Goal: Task Accomplishment & Management: Manage account settings

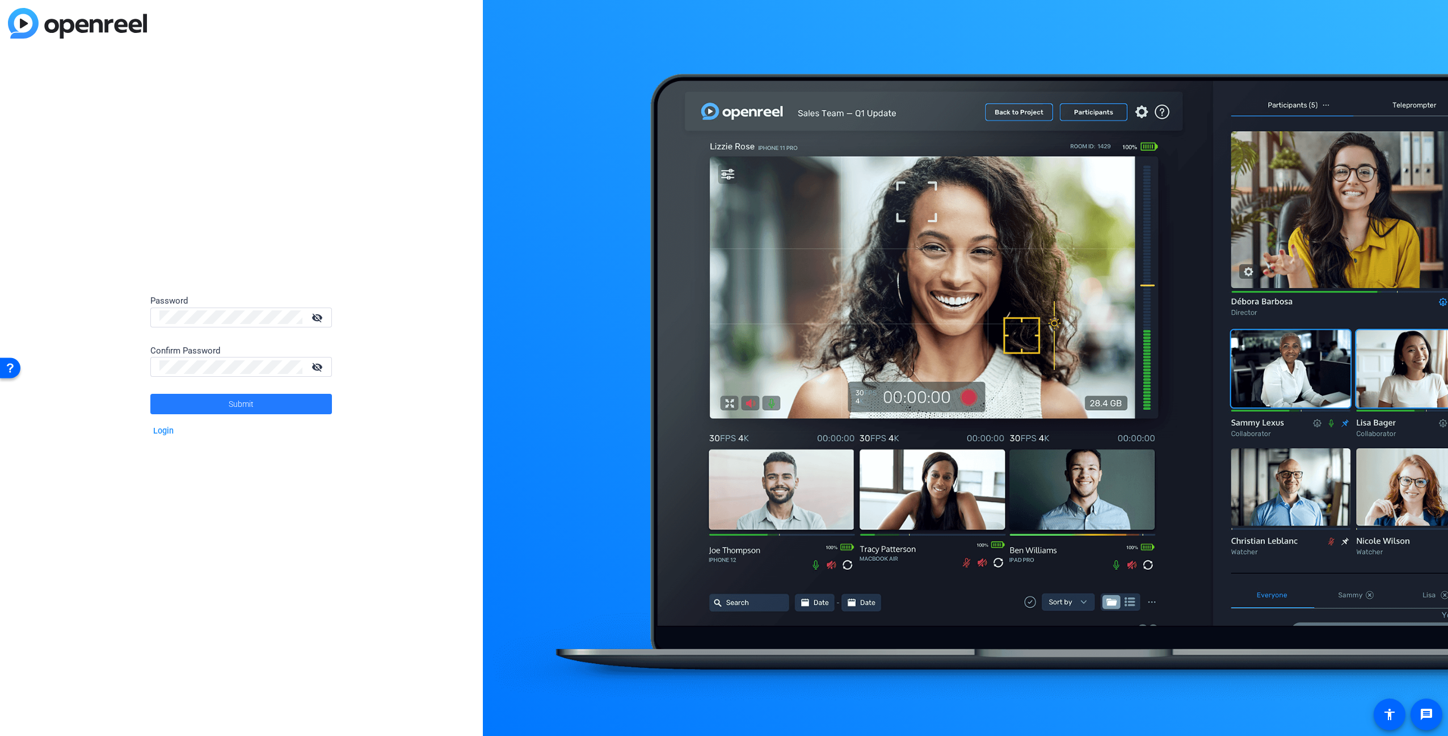
click at [283, 406] on span at bounding box center [241, 403] width 182 height 27
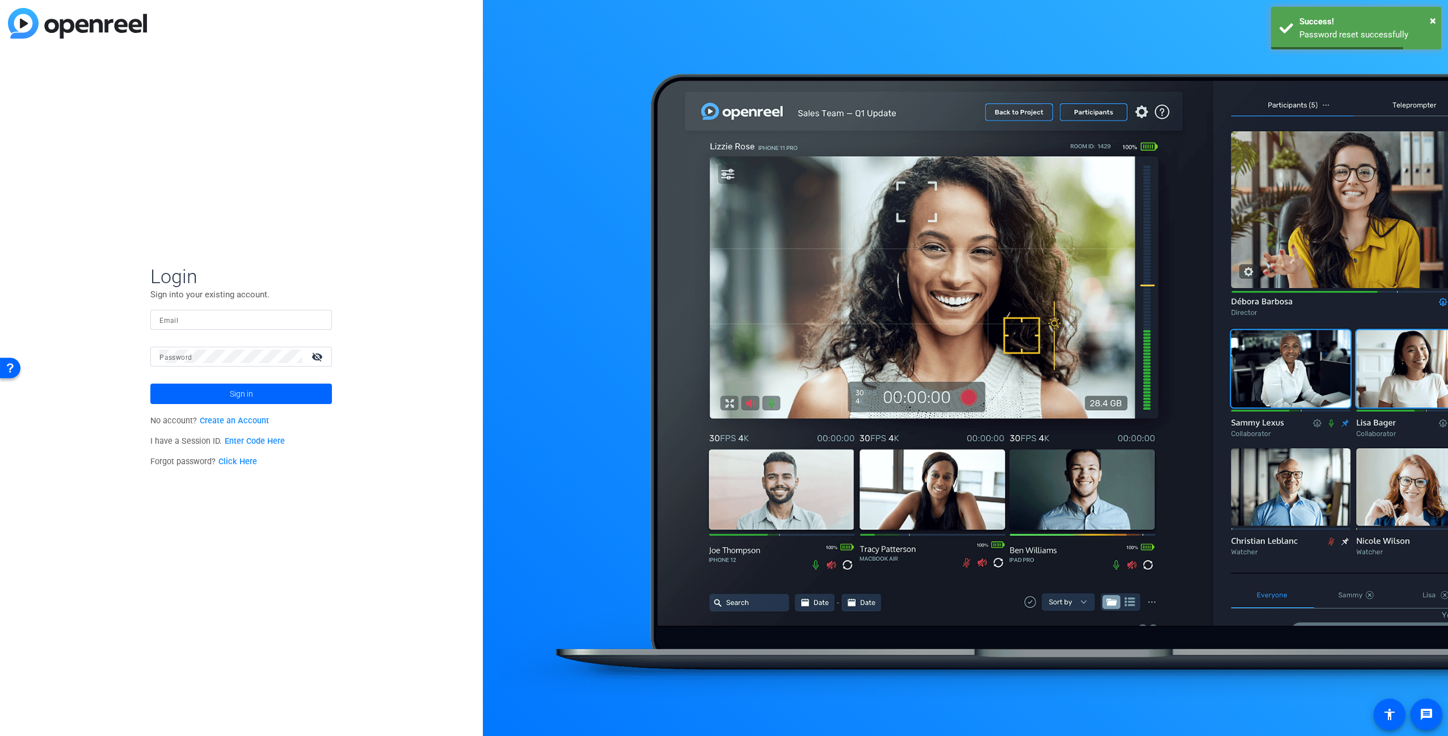
click at [219, 326] on body "Accessibility Screen-Reader Guide, Feedback, and Issue Reporting | New window L…" at bounding box center [724, 368] width 1448 height 736
paste input "[PERSON_NAME][DOMAIN_NAME][EMAIL_ADDRESS][PERSON_NAME][DOMAIN_NAME]"
type input "[PERSON_NAME][DOMAIN_NAME][EMAIL_ADDRESS][PERSON_NAME][DOMAIN_NAME]"
click at [150, 384] on button "Sign in" at bounding box center [241, 394] width 182 height 20
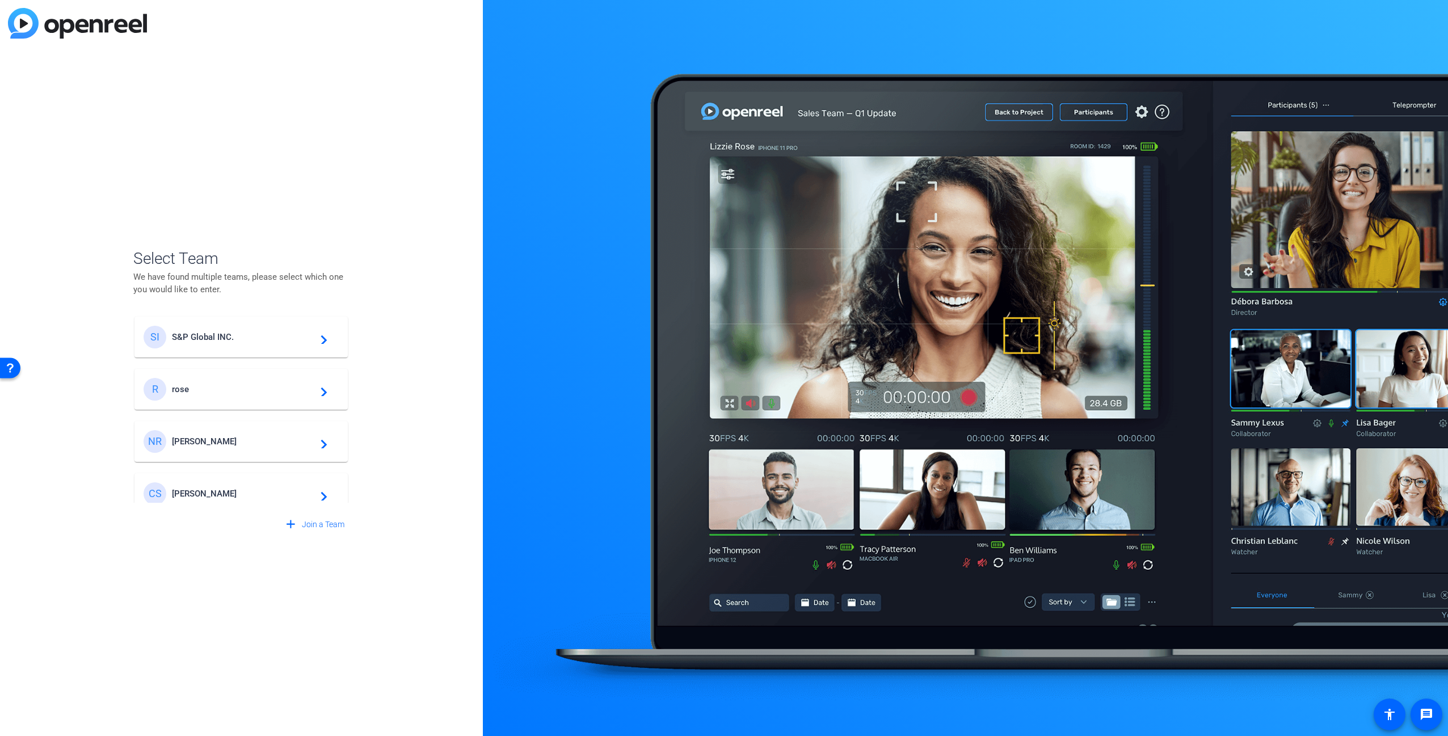
click at [250, 331] on div "SI S&P Global INC. navigate_next" at bounding box center [241, 337] width 195 height 23
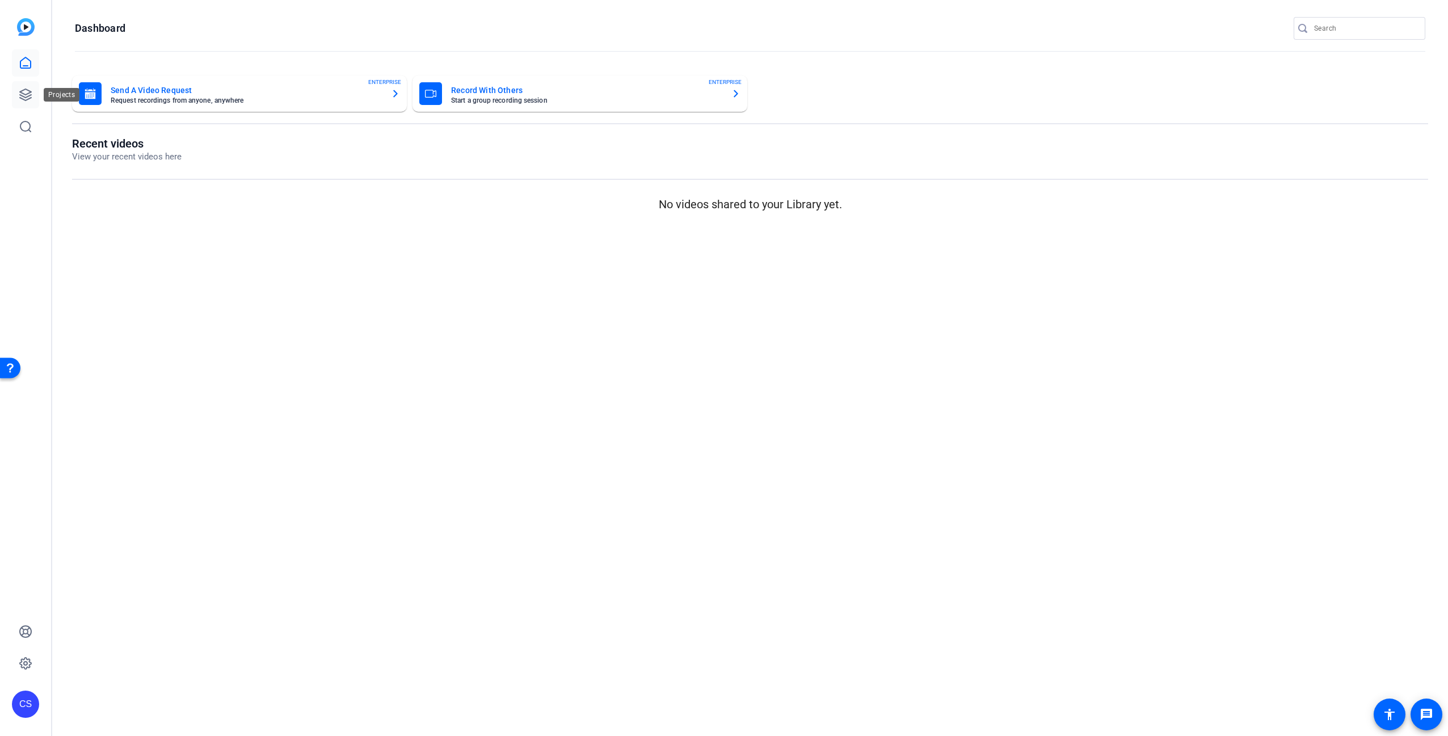
click at [31, 91] on icon at bounding box center [26, 95] width 14 height 14
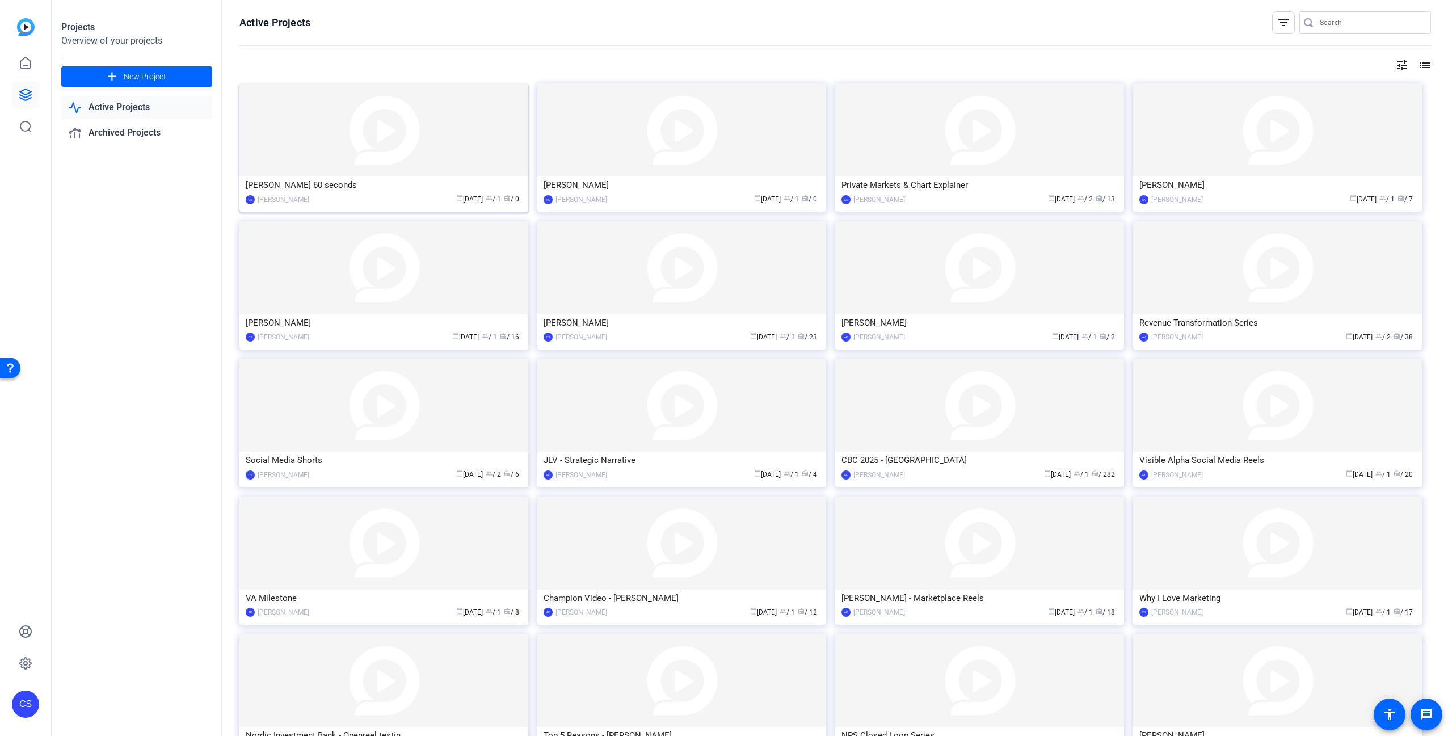
click at [347, 153] on img at bounding box center [384, 129] width 289 height 93
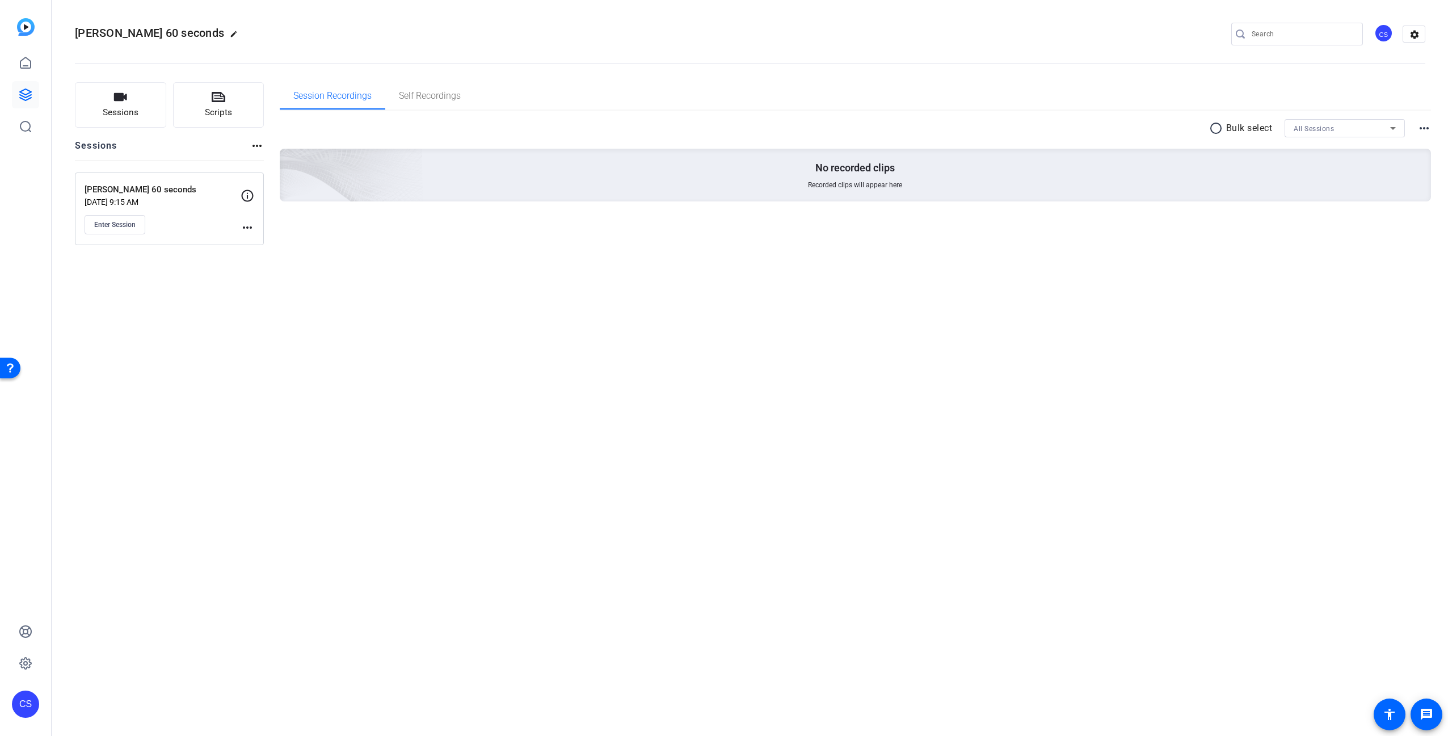
click at [245, 227] on mat-icon "more_horiz" at bounding box center [248, 228] width 14 height 14
drag, startPoint x: 350, startPoint y: 339, endPoint x: 341, endPoint y: 333, distance: 10.6
click at [348, 338] on div at bounding box center [724, 368] width 1448 height 736
click at [131, 108] on span "Sessions" at bounding box center [121, 112] width 36 height 13
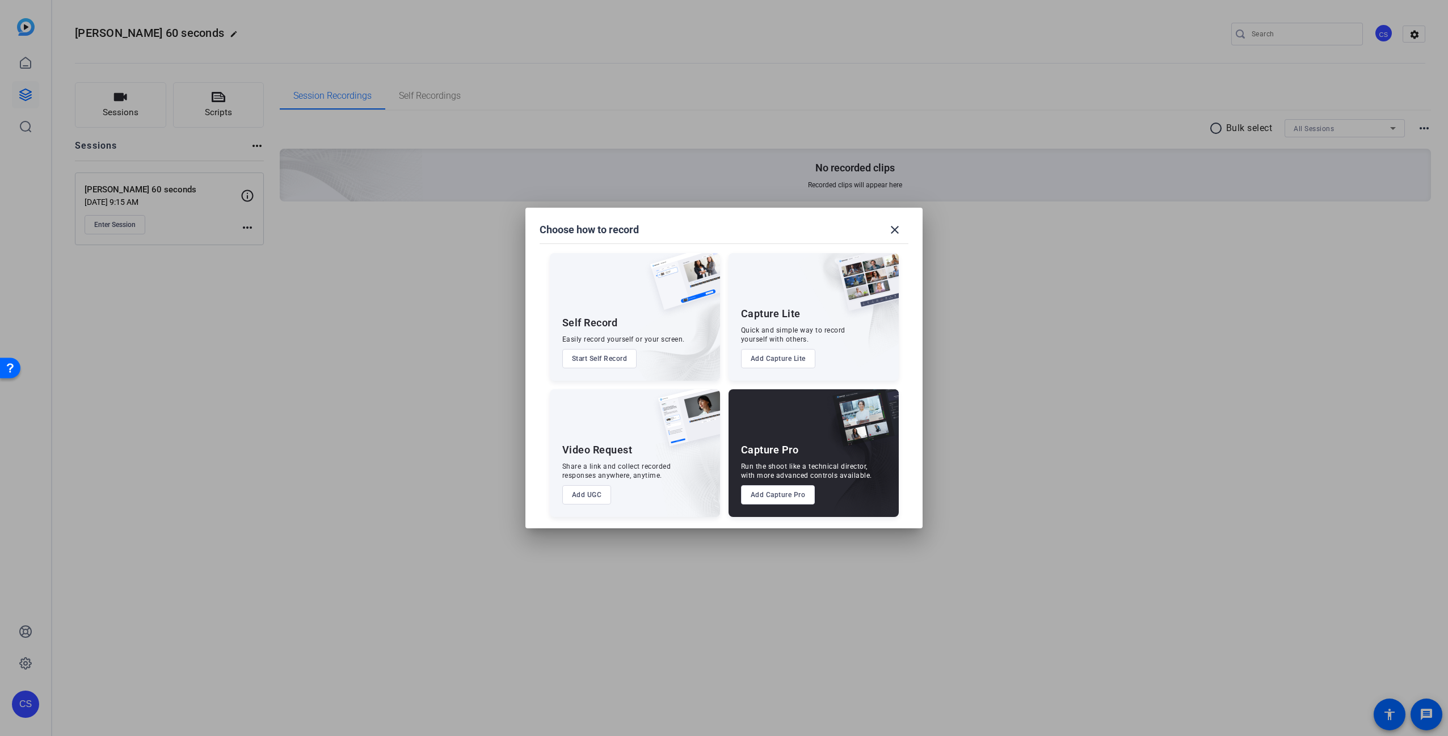
click at [782, 367] on button "Add Capture Lite" at bounding box center [778, 358] width 74 height 19
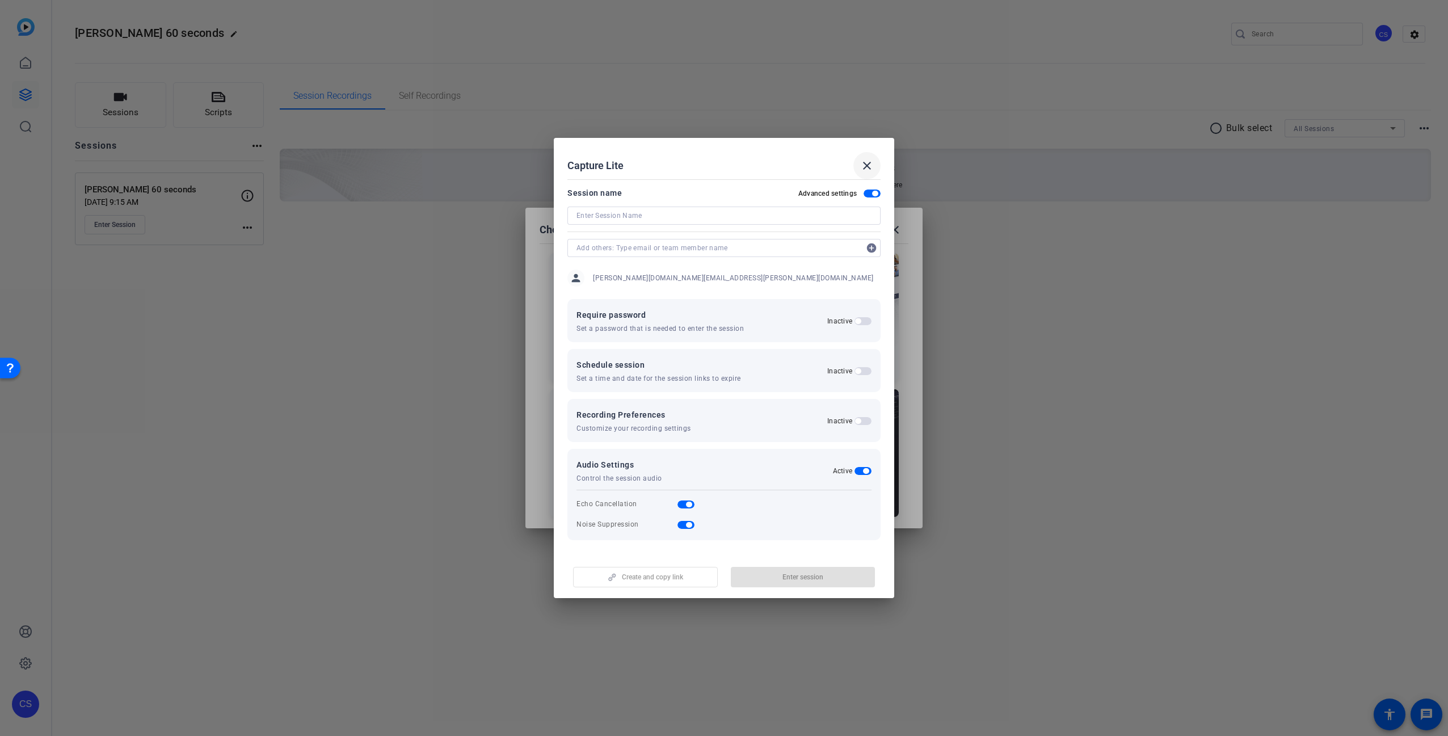
click at [866, 166] on mat-icon "close" at bounding box center [867, 166] width 14 height 14
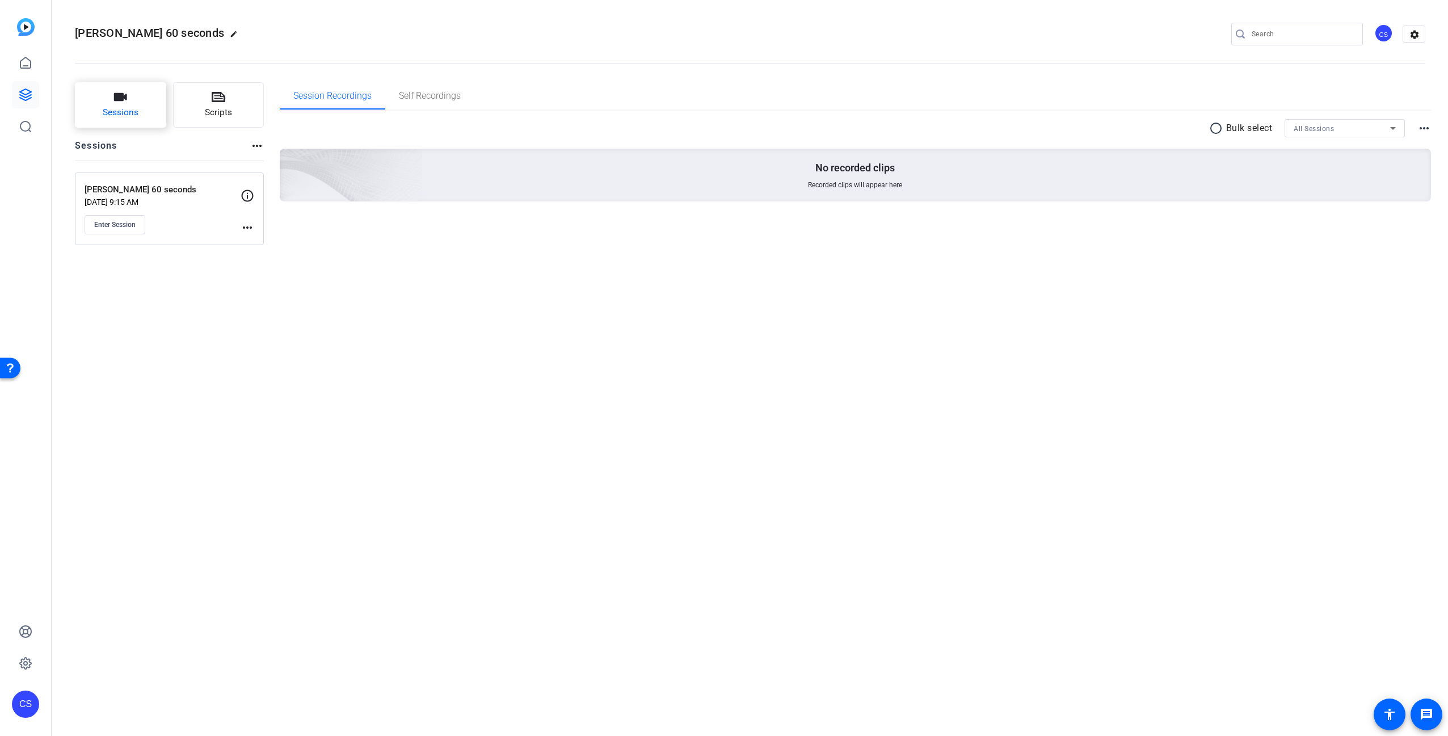
click at [134, 108] on span "Sessions" at bounding box center [121, 112] width 36 height 13
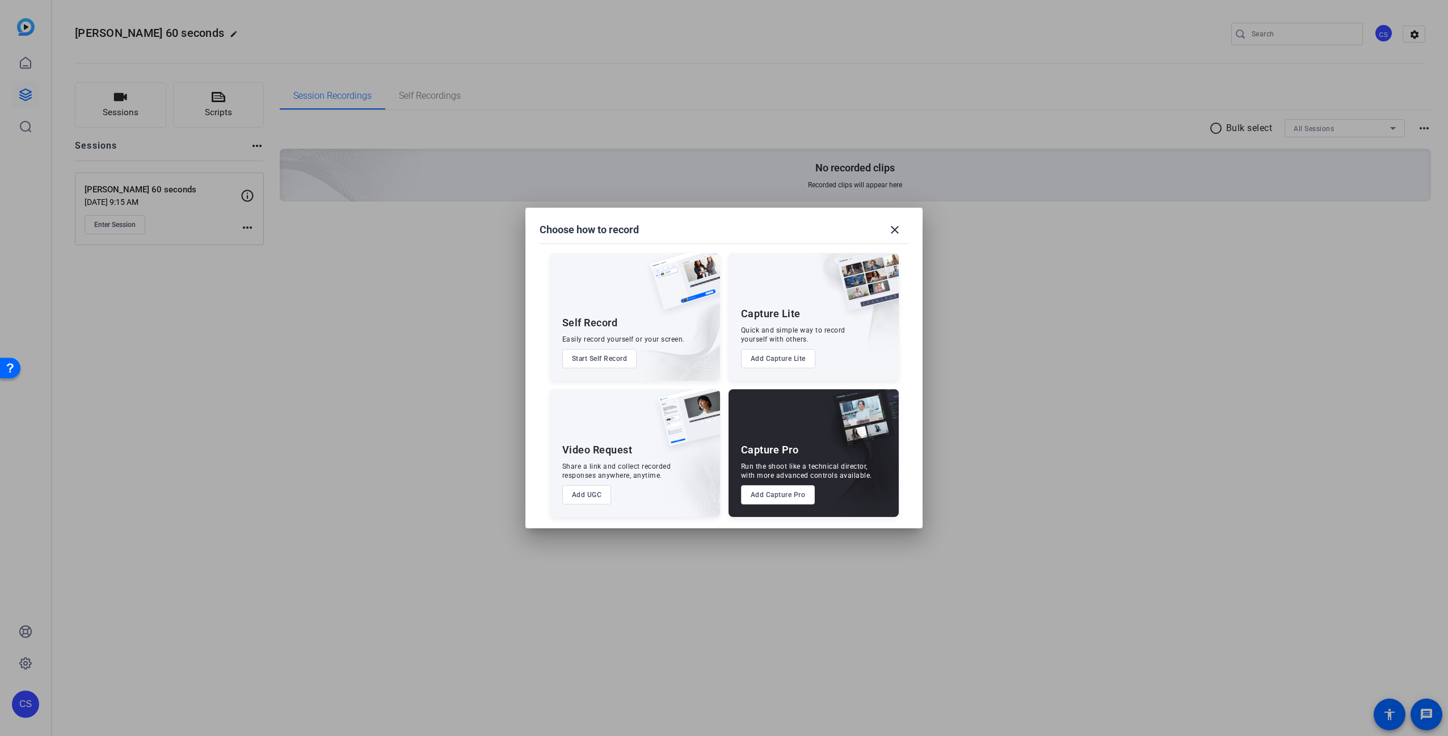
click at [592, 495] on button "Add UGC" at bounding box center [586, 494] width 49 height 19
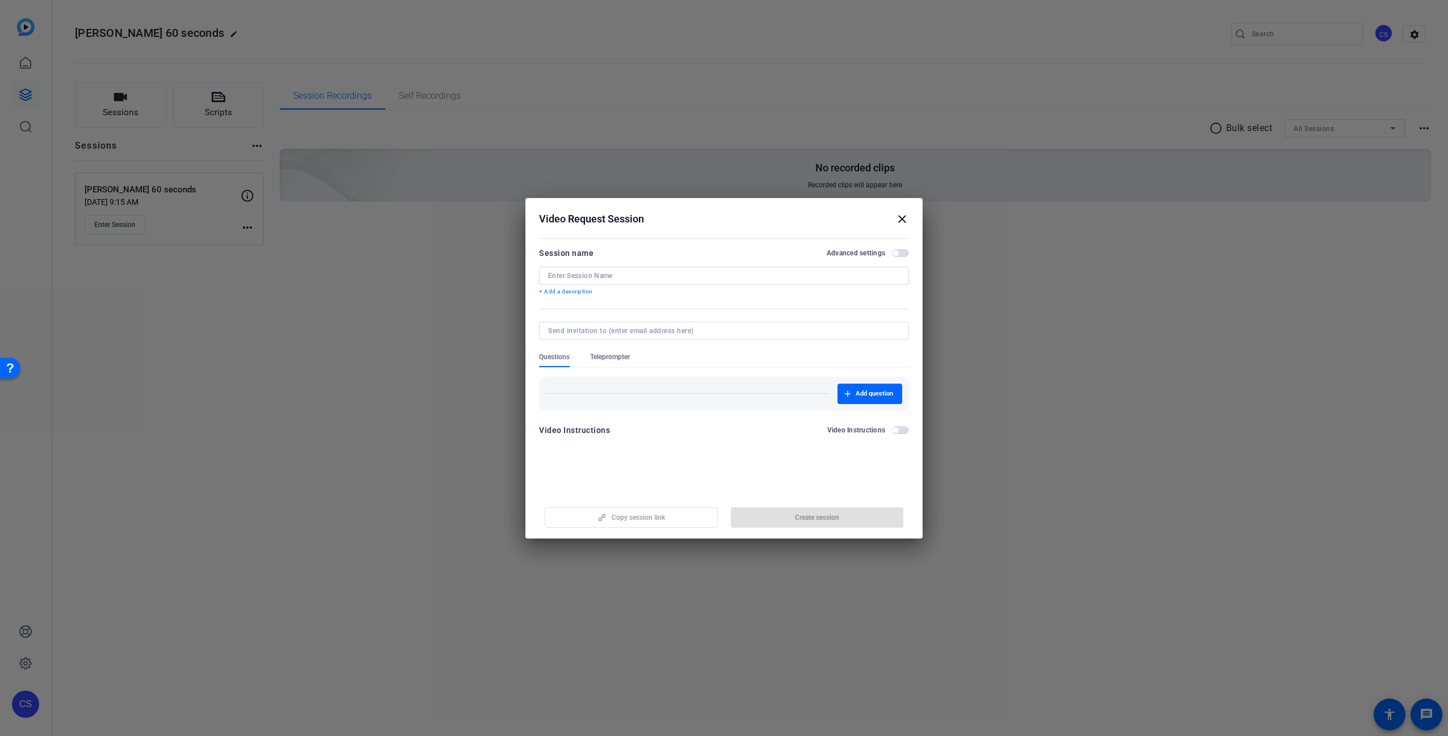
click at [896, 253] on span "button" at bounding box center [896, 253] width 6 height 6
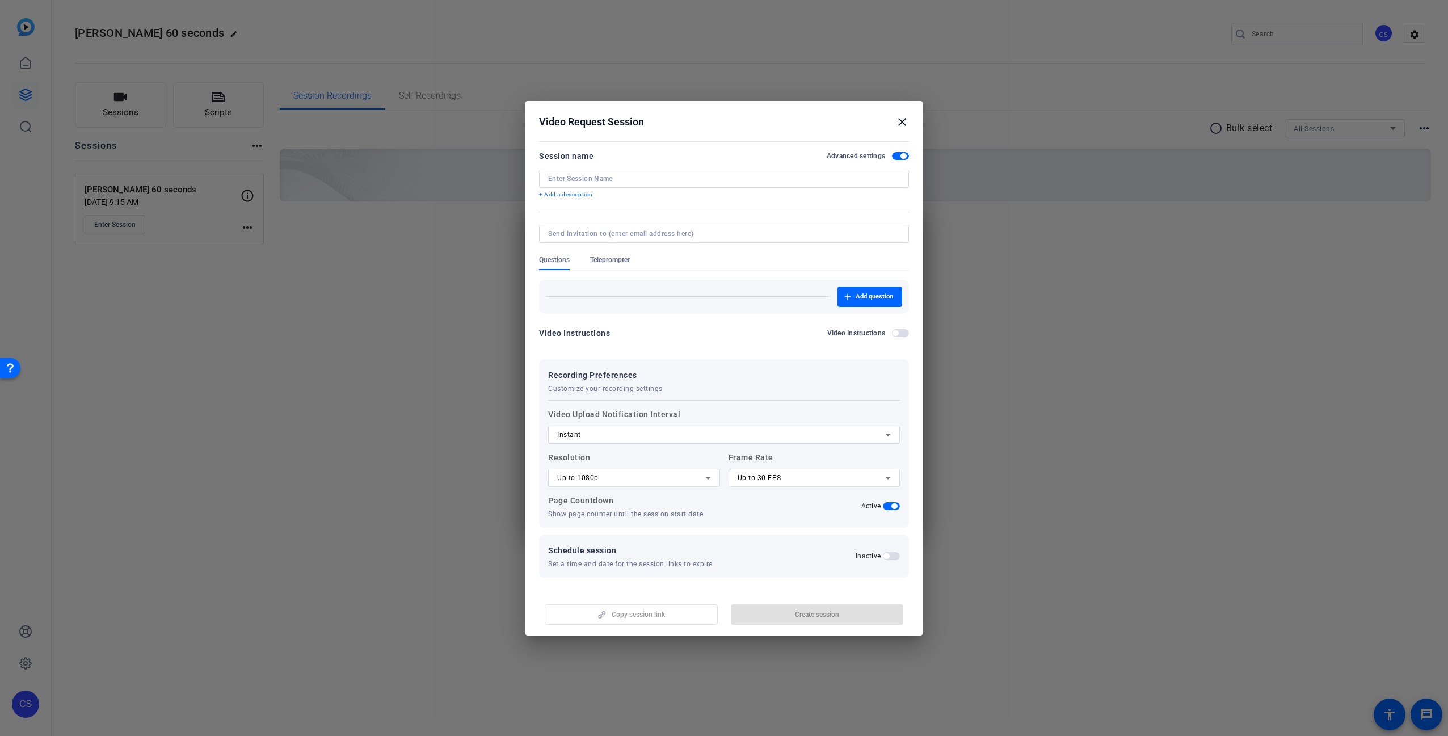
click at [902, 121] on mat-icon "close" at bounding box center [903, 122] width 14 height 14
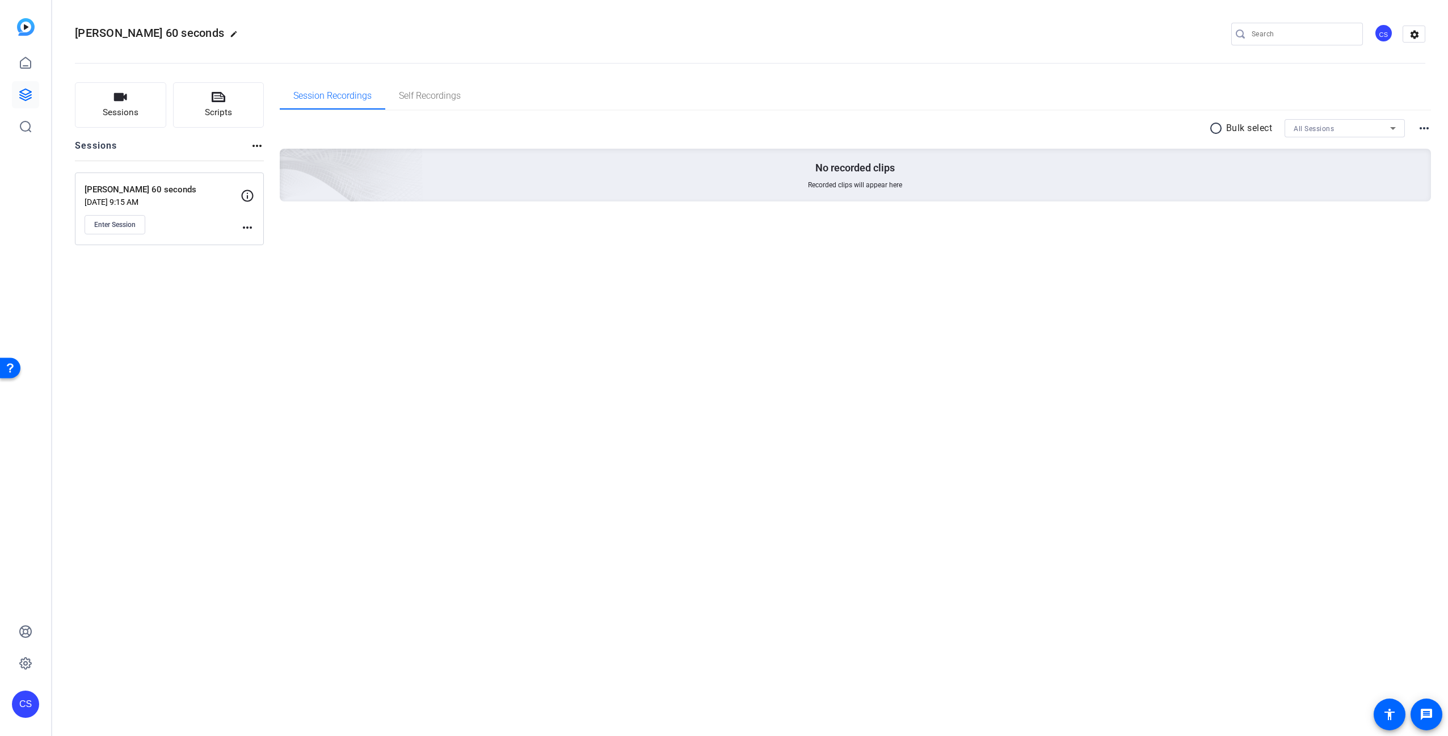
click at [251, 314] on div "[PERSON_NAME] 60 seconds edit CS settings Sessions Scripts Sessions more_horiz …" at bounding box center [750, 368] width 1396 height 736
click at [116, 108] on span "Sessions" at bounding box center [121, 112] width 36 height 13
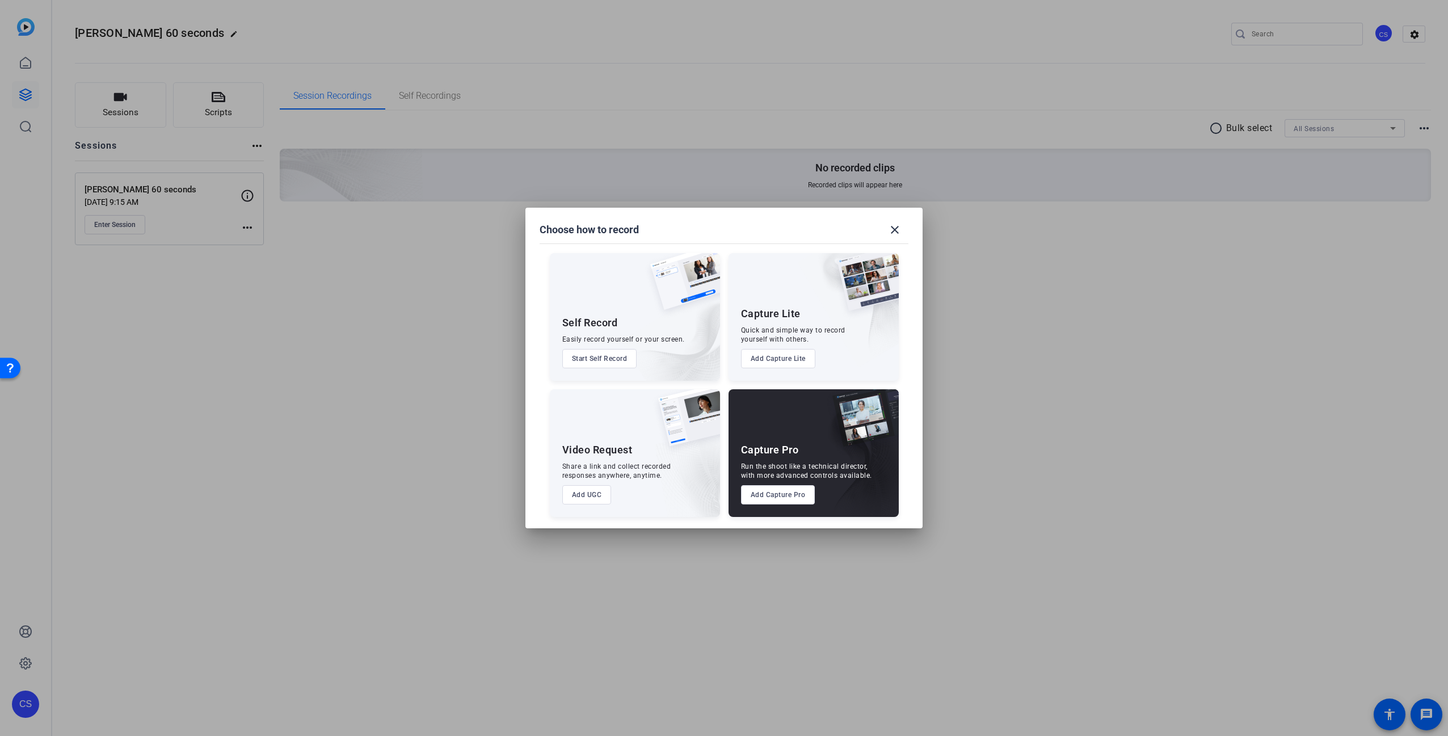
click at [458, 446] on div at bounding box center [724, 368] width 1448 height 736
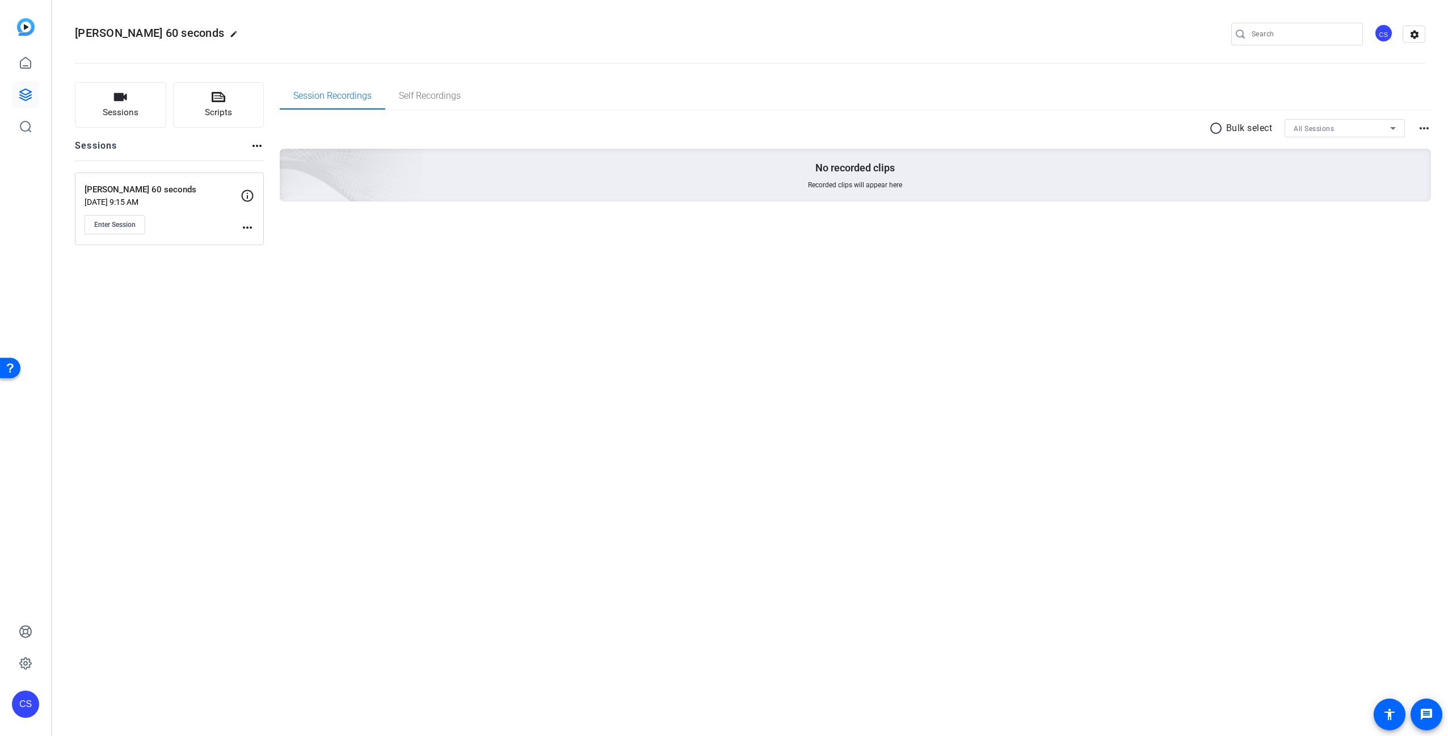
click at [10, 369] on div "Open Resource Center" at bounding box center [10, 367] width 9 height 9
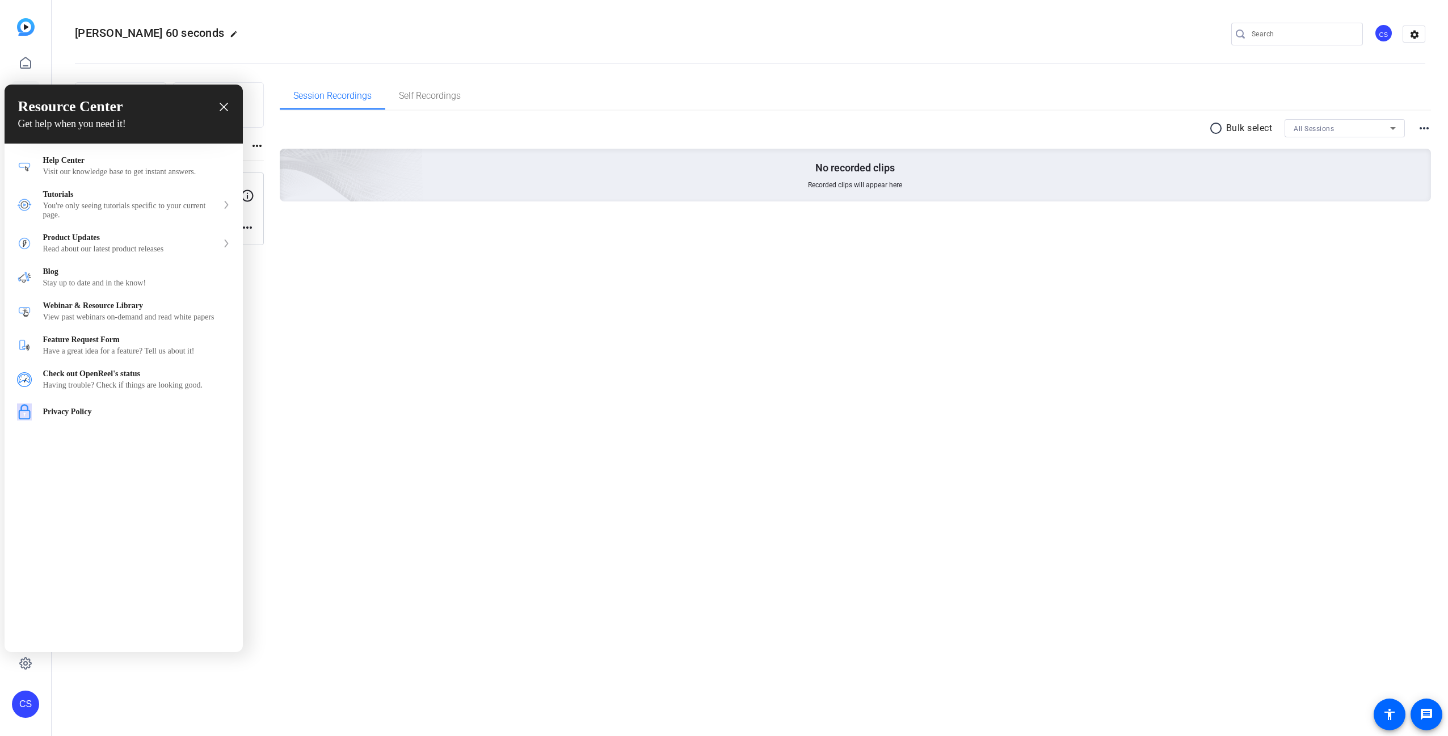
click at [70, 624] on div "Resource Center Get help when you need it! Help Get the help you need from our …" at bounding box center [124, 369] width 238 height 568
click at [124, 166] on div "Help Center Visit our knowledge base to get instant answers." at bounding box center [136, 166] width 187 height 20
click at [227, 107] on icon "close resource center" at bounding box center [224, 107] width 9 height 9
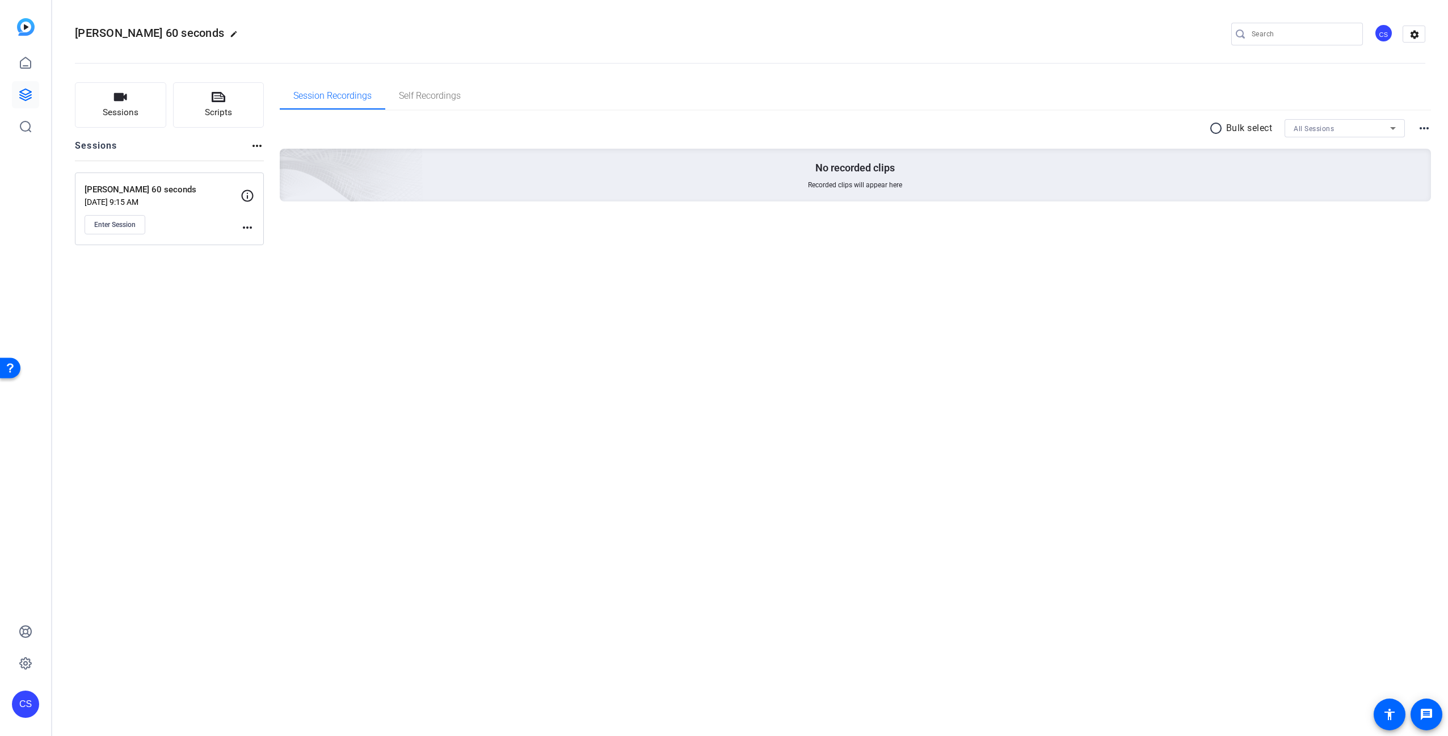
click at [243, 226] on mat-icon "more_horiz" at bounding box center [248, 228] width 14 height 14
click at [266, 243] on span "Edit Session" at bounding box center [276, 244] width 52 height 14
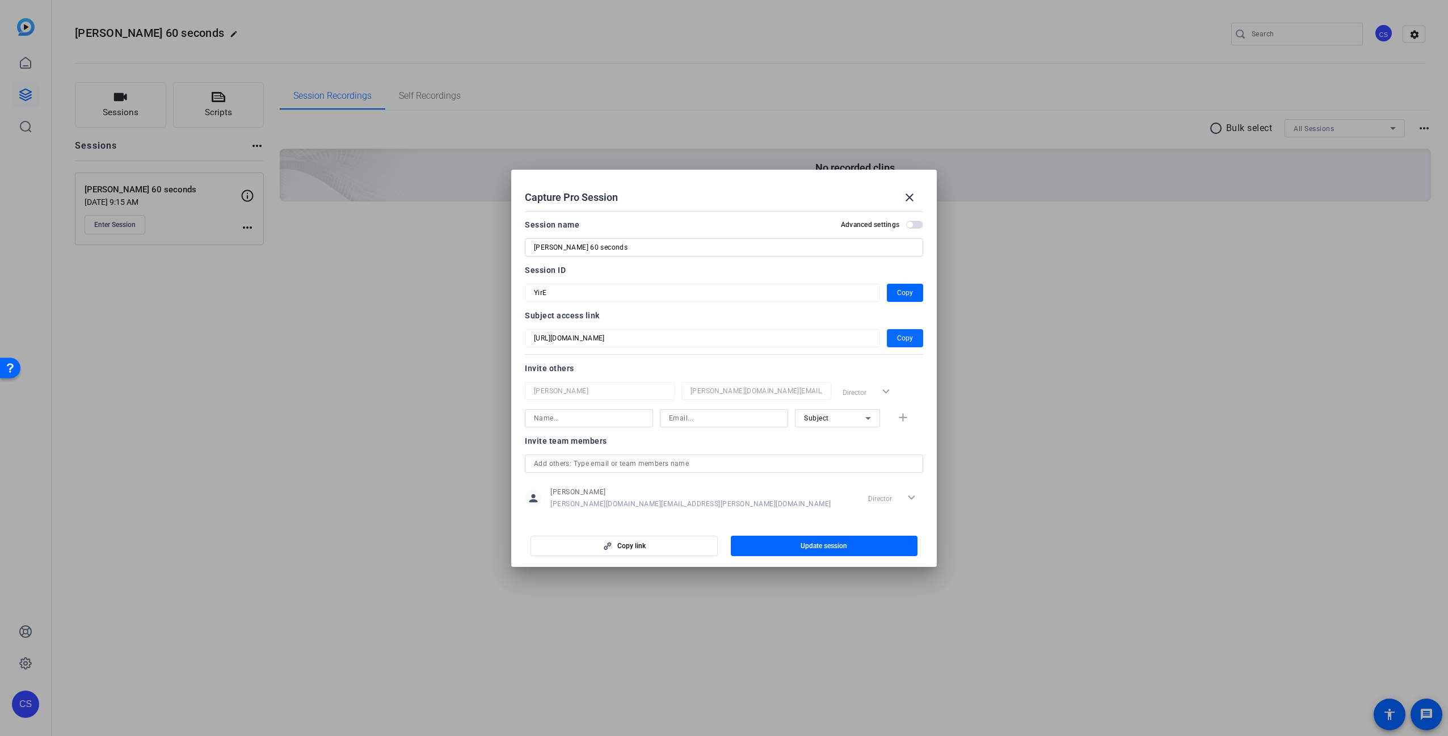
click at [898, 341] on span "Copy" at bounding box center [905, 338] width 16 height 14
